Goal: Find specific page/section: Find specific page/section

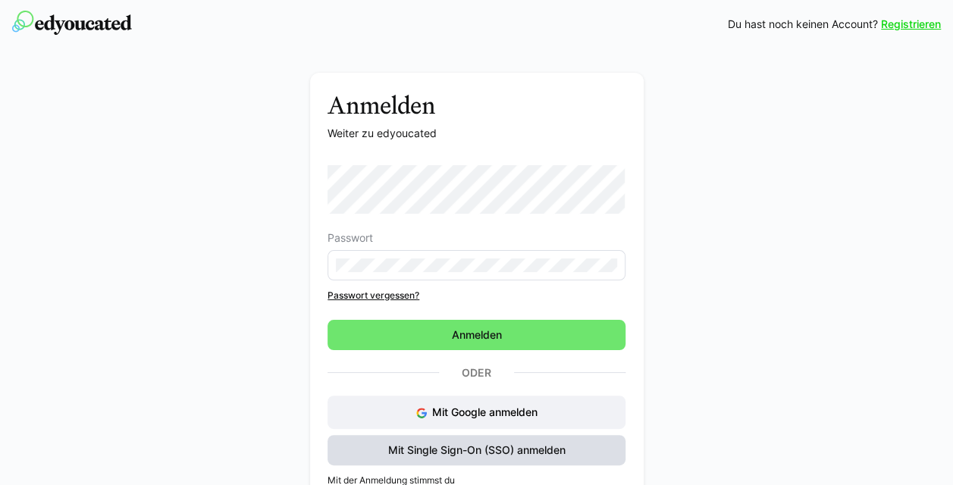
click at [453, 447] on span "Mit Single Sign-On (SSO) anmelden" at bounding box center [477, 450] width 182 height 15
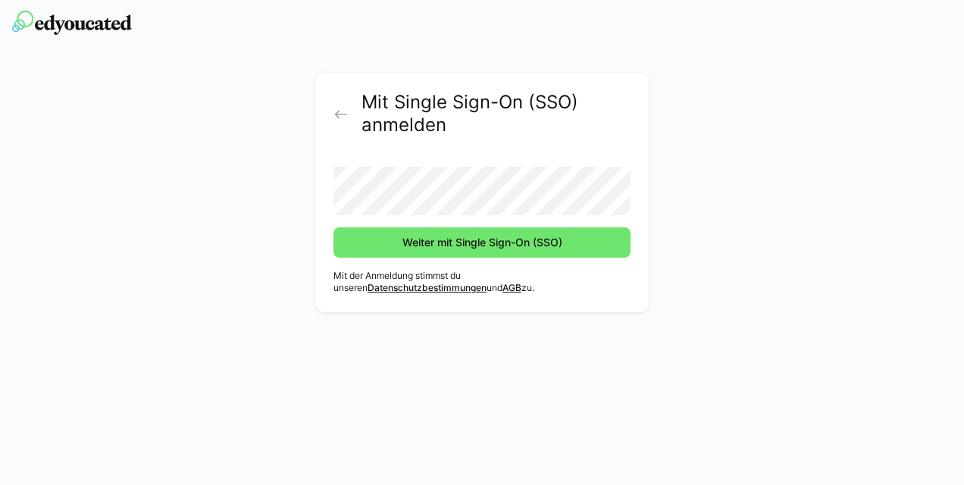
click at [535, 218] on form "Weiter mit Single Sign-On (SSO)" at bounding box center [482, 206] width 297 height 103
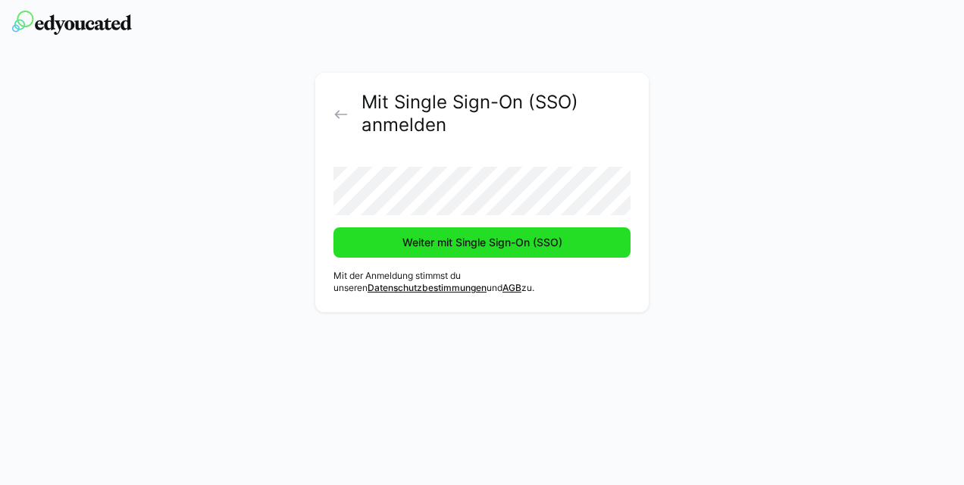
click at [493, 250] on span "Weiter mit Single Sign-On (SSO)" at bounding box center [482, 242] width 297 height 30
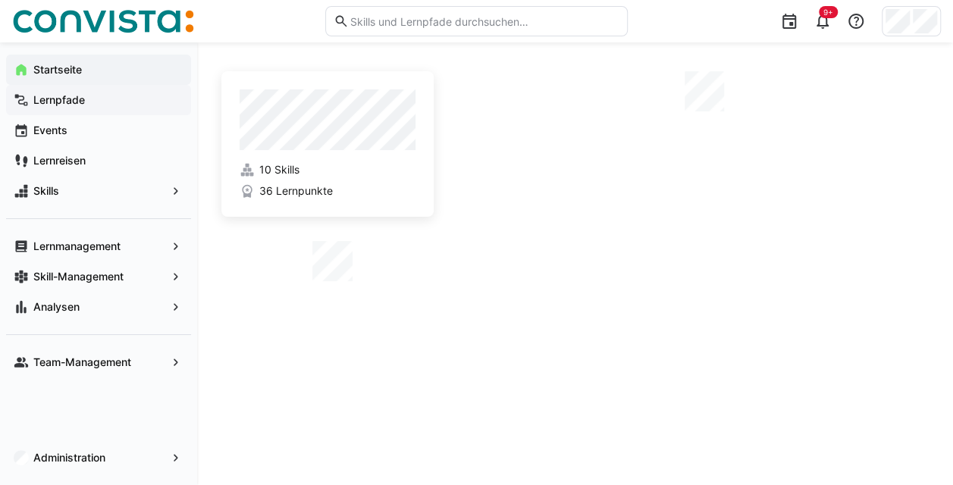
click at [89, 106] on span "Lernpfade" at bounding box center [107, 99] width 152 height 15
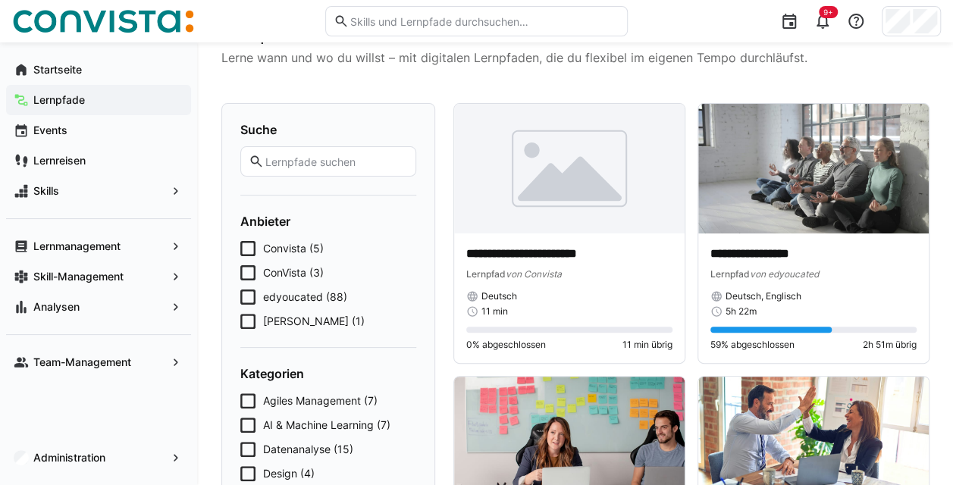
scroll to position [45, 0]
click at [293, 298] on span "edyoucated (88)" at bounding box center [305, 296] width 84 height 15
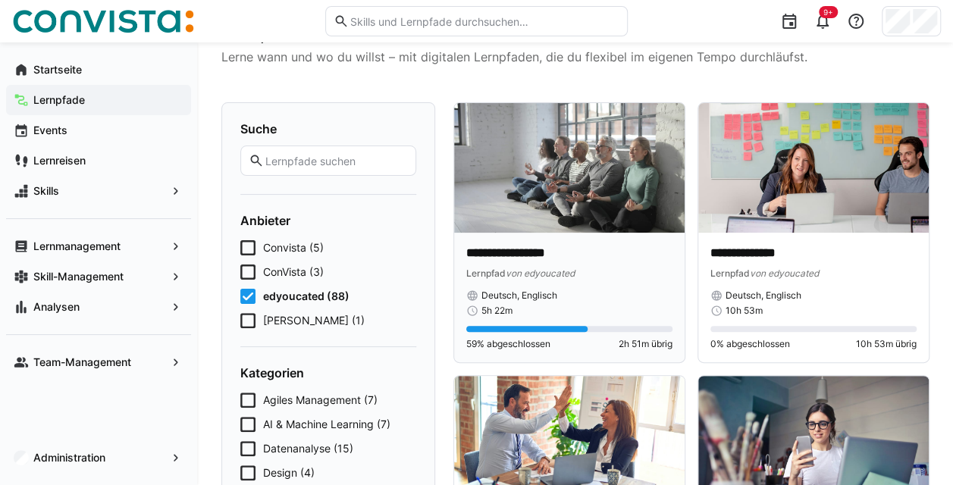
scroll to position [0, 0]
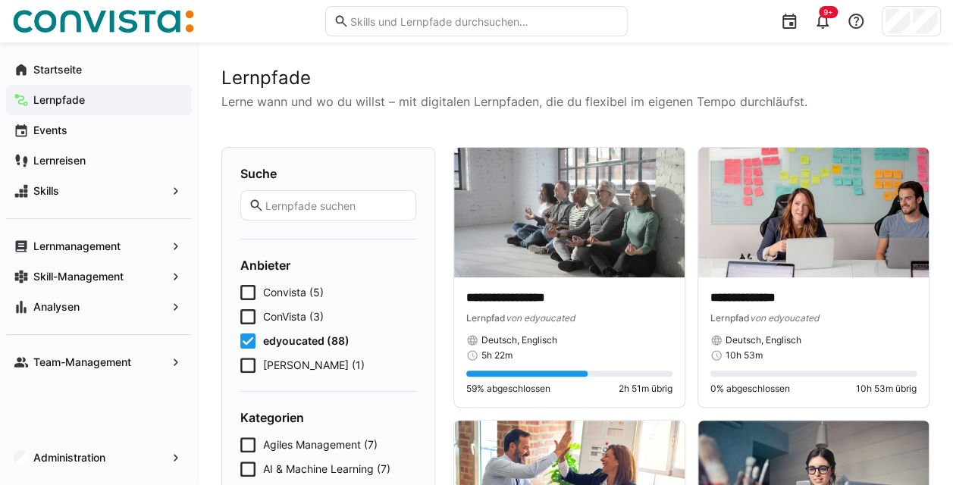
click at [324, 343] on span "edyoucated (88)" at bounding box center [306, 341] width 86 height 15
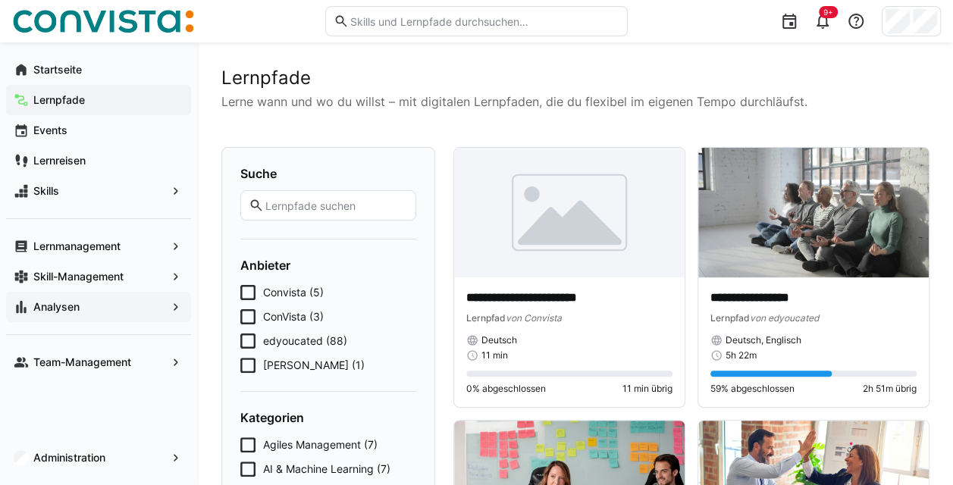
click at [124, 309] on span "Analysen" at bounding box center [98, 306] width 135 height 15
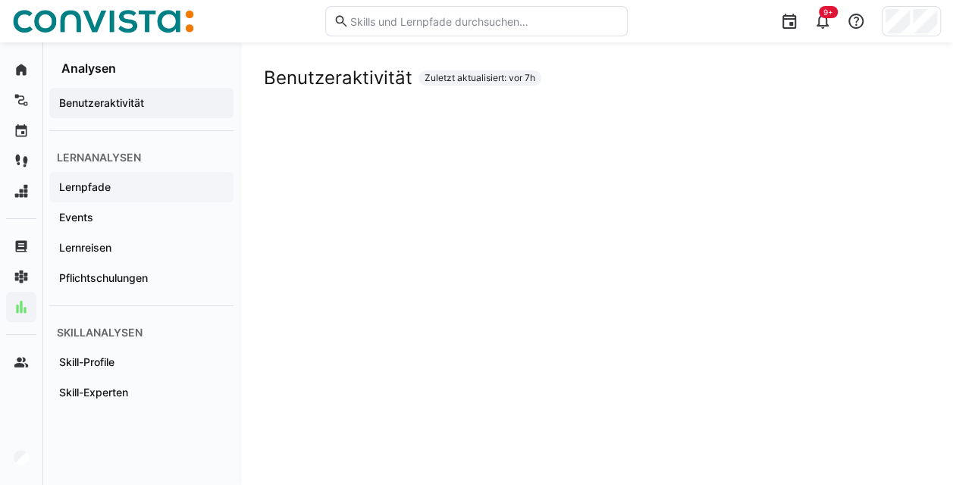
click at [156, 173] on div "Lernpfade" at bounding box center [141, 187] width 184 height 30
